Goal: Communication & Community: Connect with others

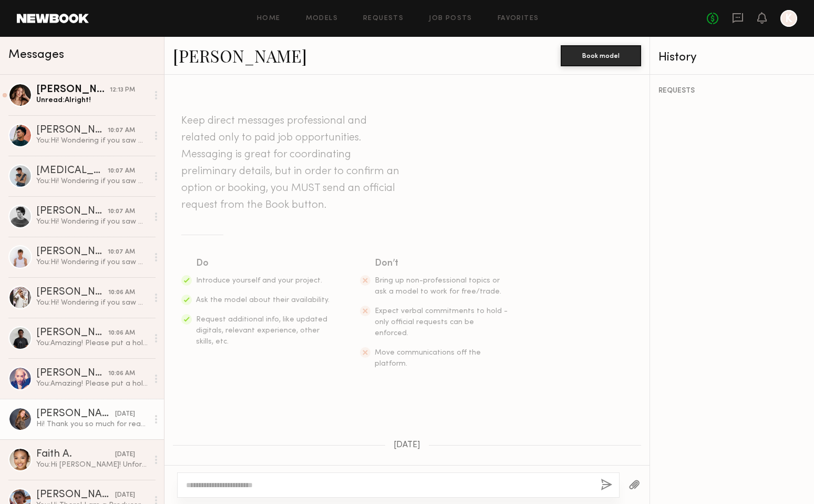
scroll to position [383, 0]
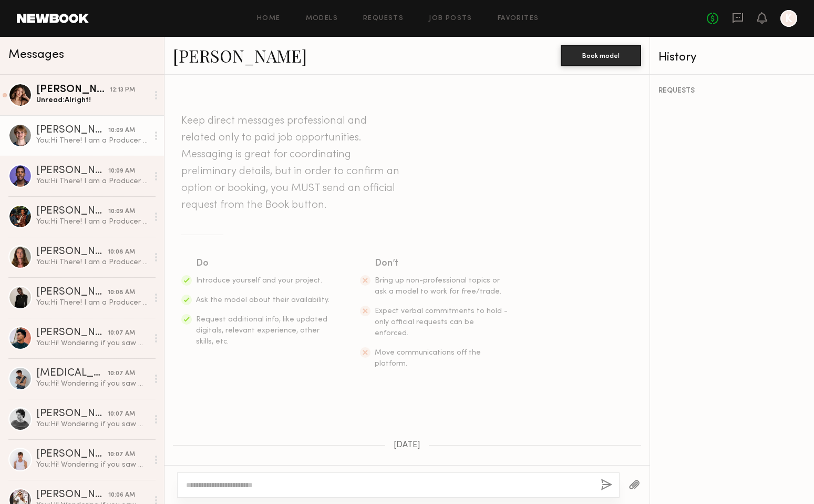
scroll to position [342, 0]
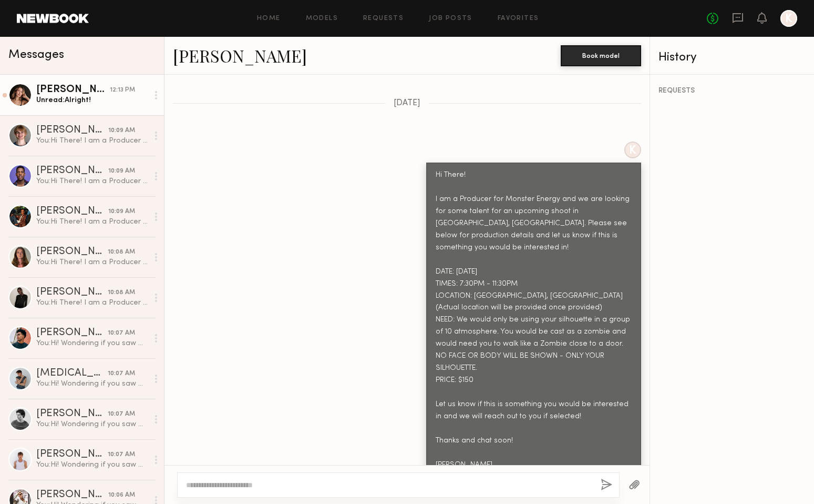
click at [88, 110] on link "Sofia P. 12:13 PM Unread: Alright!" at bounding box center [82, 95] width 164 height 40
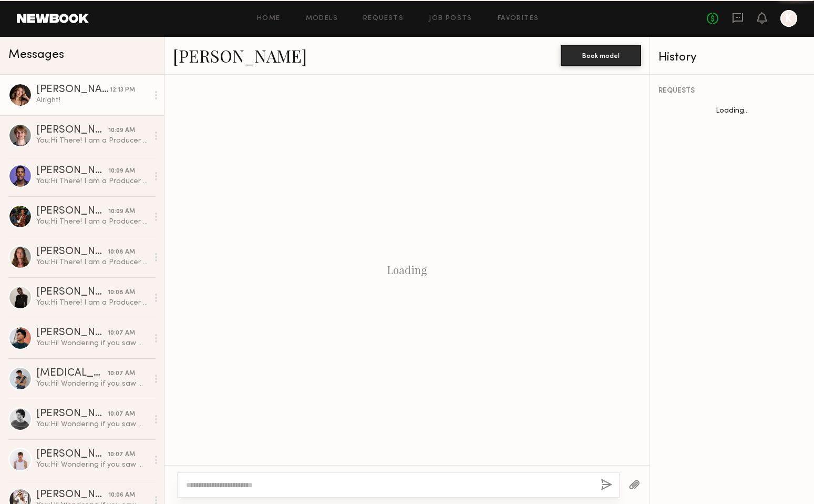
scroll to position [564, 0]
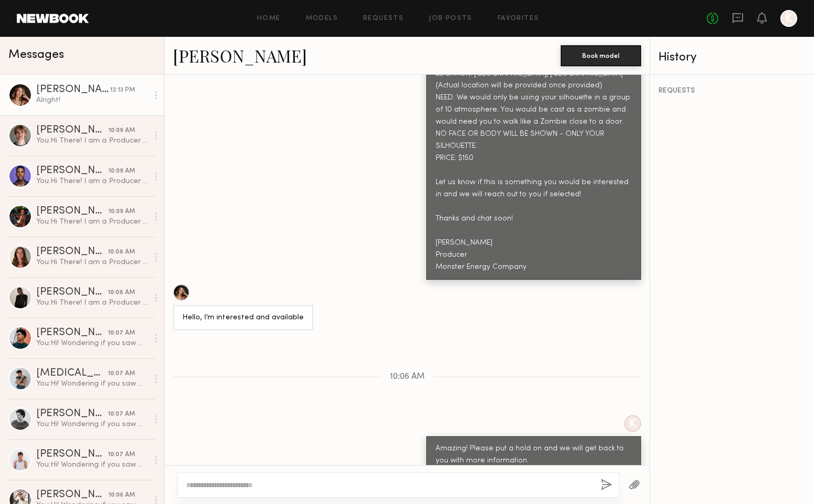
click at [183, 284] on div at bounding box center [181, 292] width 17 height 17
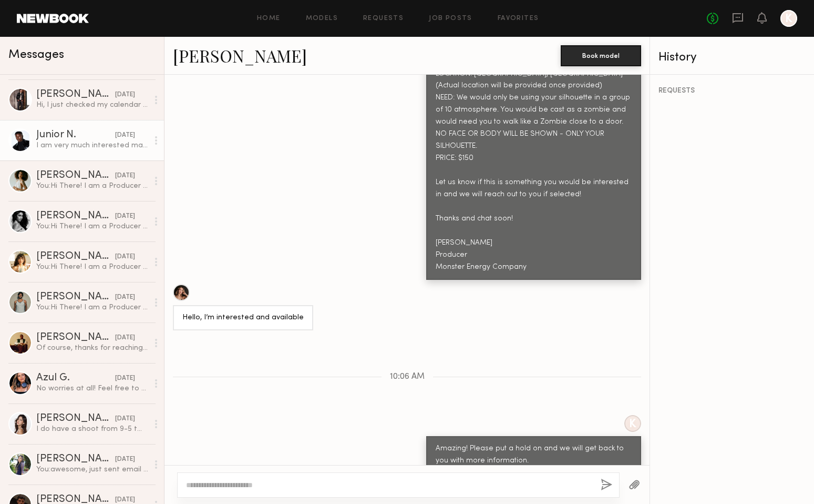
scroll to position [968, 0]
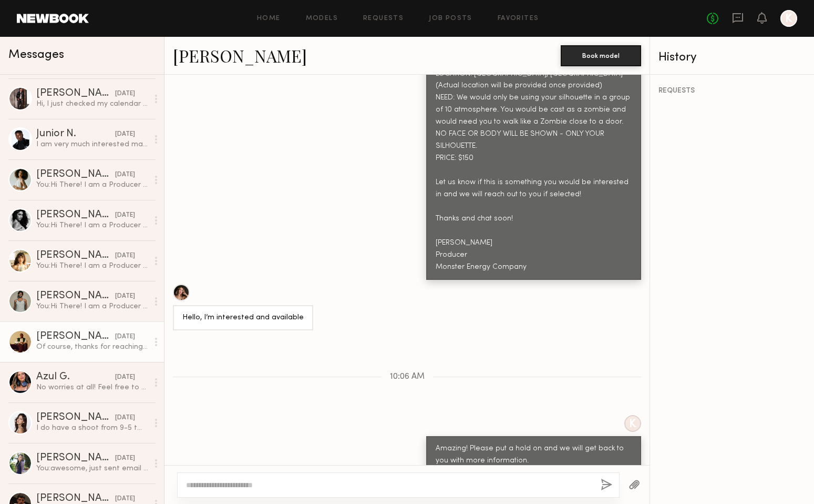
click at [85, 334] on div "[PERSON_NAME]" at bounding box center [75, 336] width 79 height 11
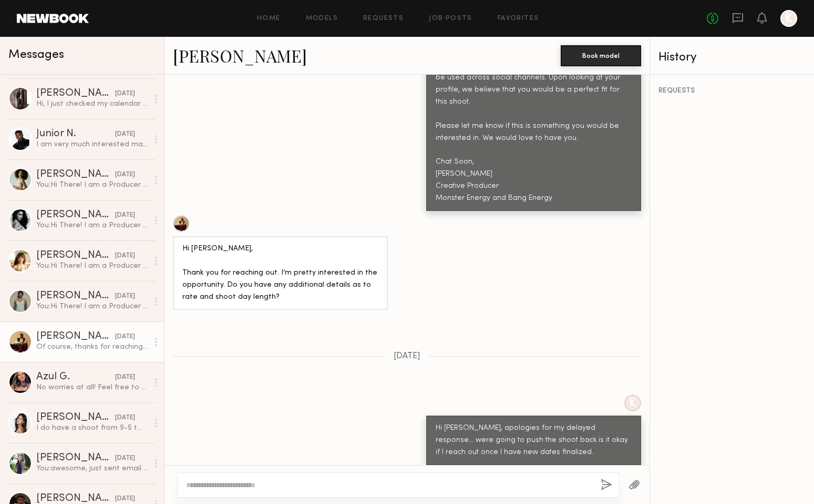
scroll to position [504, 0]
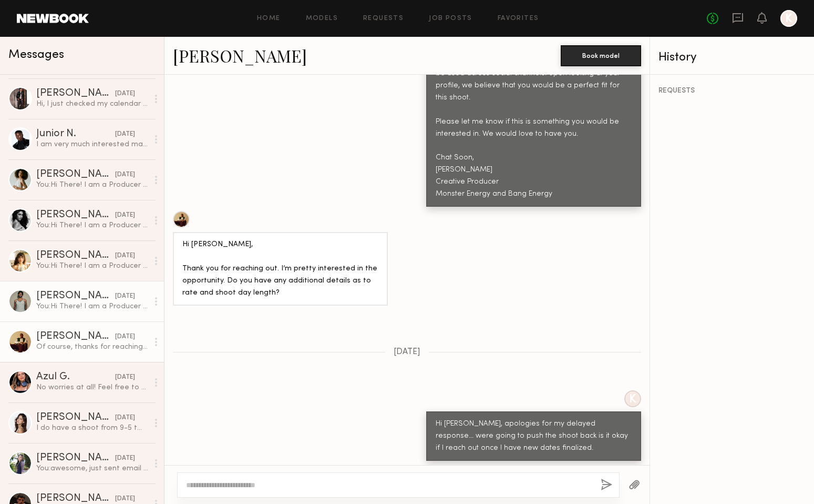
click at [88, 304] on div "You: Hi There! I am a Producer for Monster Energy and we are looking for some t…" at bounding box center [92, 306] width 112 height 10
